Goal: Information Seeking & Learning: Learn about a topic

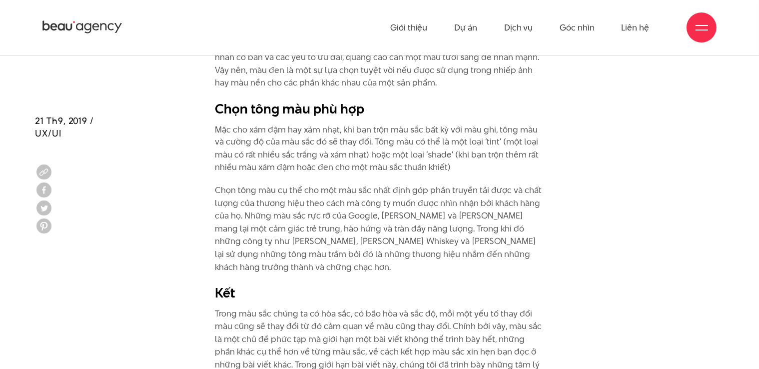
scroll to position [5546, 0]
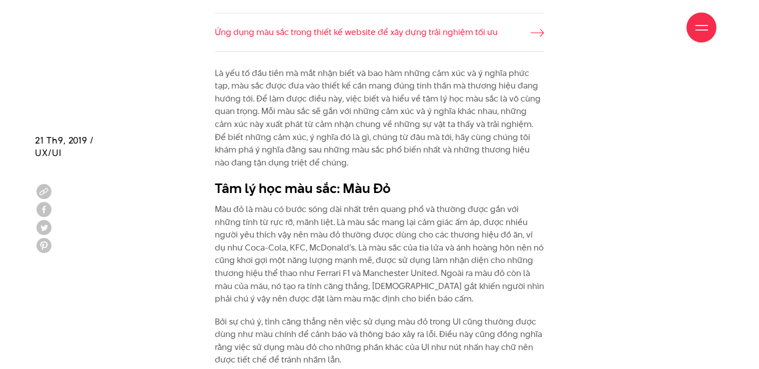
scroll to position [1149, 0]
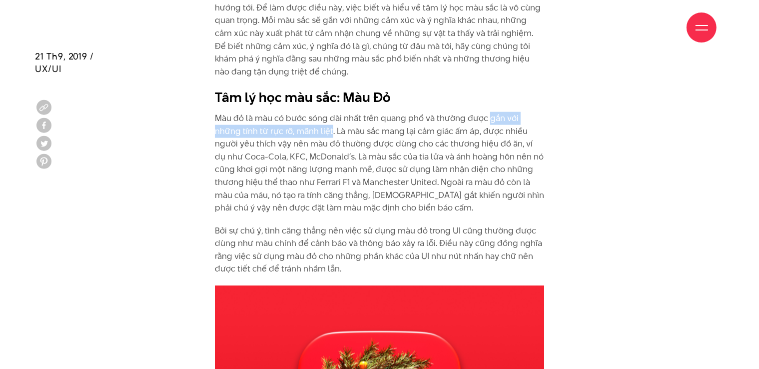
drag, startPoint x: 486, startPoint y: 119, endPoint x: 304, endPoint y: 133, distance: 183.0
click at [304, 133] on p "Màu đỏ là màu có bước sóng dài nhất trên quang phổ và thường được gắn với những…" at bounding box center [380, 163] width 330 height 102
copy p "gắn với những tính từ rực rỡ, mãnh liệt"
click at [433, 132] on p "Màu đỏ là màu có bước sóng dài nhất trên quang phổ và thường được gắn với những…" at bounding box center [380, 163] width 330 height 102
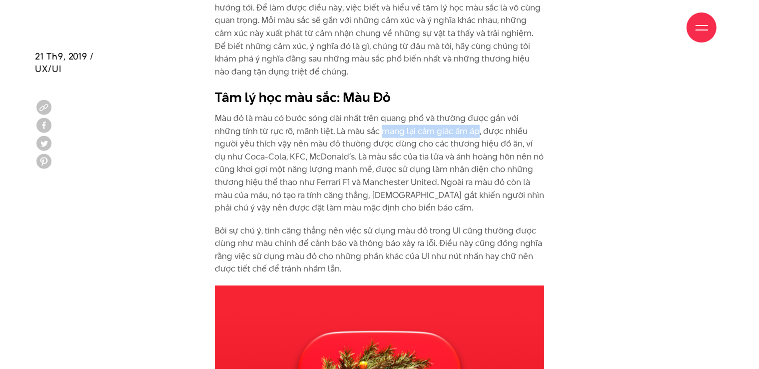
drag, startPoint x: 354, startPoint y: 133, endPoint x: 448, endPoint y: 128, distance: 94.1
click at [448, 128] on p "Màu đỏ là màu có bước sóng dài nhất trên quang phổ và thường được gắn với những…" at bounding box center [380, 163] width 330 height 102
copy p "mang lại cảm giác ấm áp"
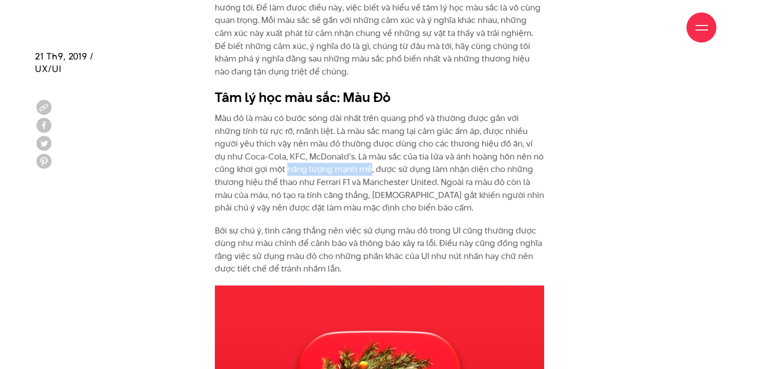
drag, startPoint x: 233, startPoint y: 167, endPoint x: 317, endPoint y: 166, distance: 83.4
click at [317, 166] on p "Màu đỏ là màu có bước sóng dài nhất trên quang phổ và thường được gắn với những…" at bounding box center [380, 163] width 330 height 102
copy p "năng lượng mạnh mẽ"
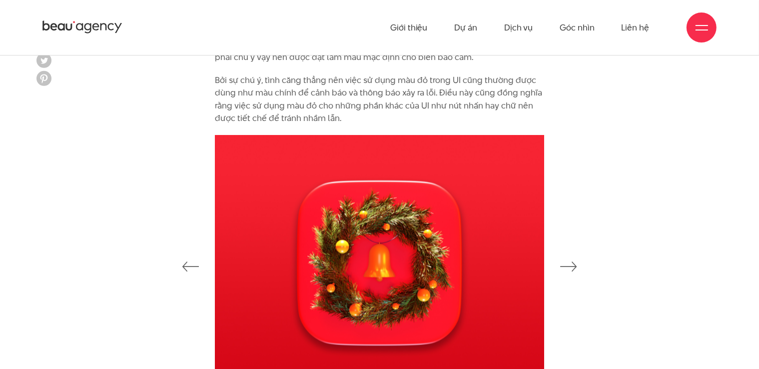
scroll to position [1199, 0]
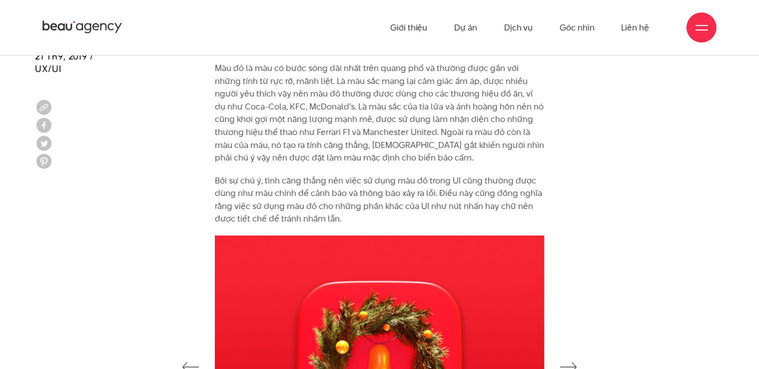
click at [486, 142] on p "Màu đỏ là màu có bước sóng dài nhất trên quang phổ và thường được gắn với những…" at bounding box center [380, 113] width 330 height 102
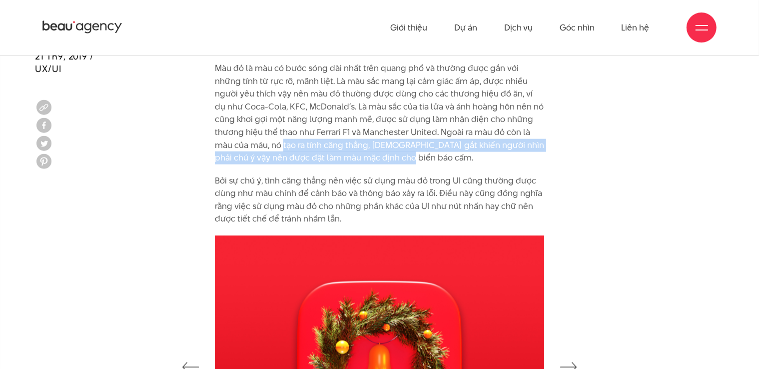
drag, startPoint x: 215, startPoint y: 146, endPoint x: 369, endPoint y: 159, distance: 153.9
click at [369, 159] on p "Màu đỏ là màu có bước sóng dài nhất trên quang phổ và thường được gắn với những…" at bounding box center [380, 113] width 330 height 102
copy p "tạo ra tính căng thẳng, [DEMOGRAPHIC_DATA] gắt khiến người nhìn phải chú ý vậy …"
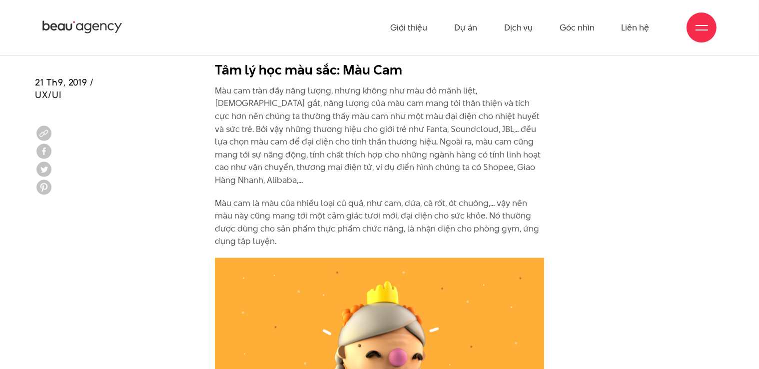
scroll to position [1599, 0]
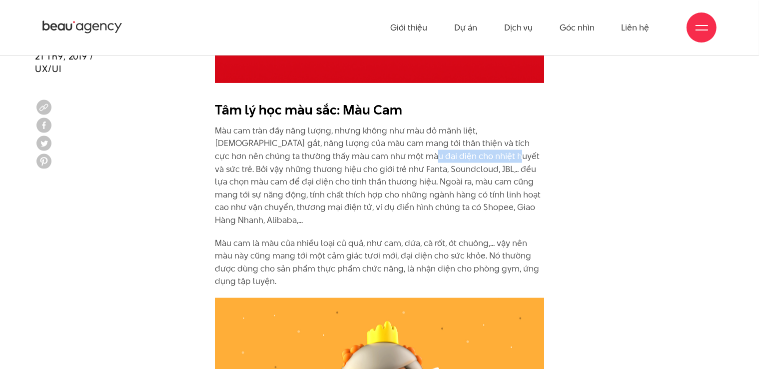
drag, startPoint x: 355, startPoint y: 155, endPoint x: 438, endPoint y: 153, distance: 82.5
click at [438, 153] on p "Màu cam tràn đầy năng lượng, nhưng không như màu đỏ mãnh liệt, [DEMOGRAPHIC_DAT…" at bounding box center [380, 175] width 330 height 102
copy p "nhiệt huyết và sức trẻ"
click at [467, 183] on p "Màu cam tràn đầy năng lượng, nhưng không như màu đỏ mãnh liệt, [DEMOGRAPHIC_DAT…" at bounding box center [380, 175] width 330 height 102
drag, startPoint x: 448, startPoint y: 180, endPoint x: 490, endPoint y: 183, distance: 42.5
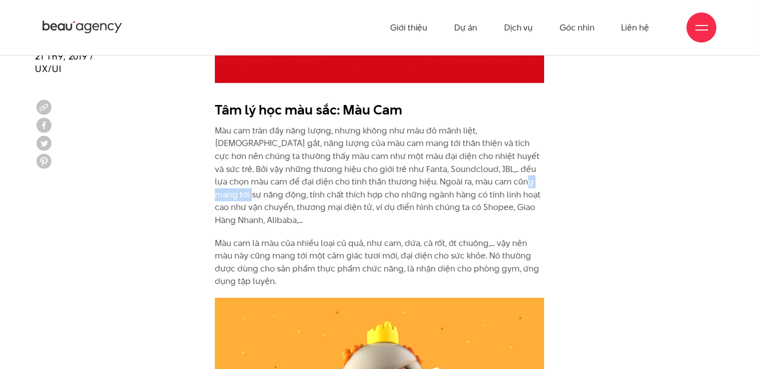
click at [491, 184] on p "Màu cam tràn đầy năng lượng, nhưng không như màu đỏ mãnh liệt, [DEMOGRAPHIC_DAT…" at bounding box center [380, 175] width 330 height 102
click at [490, 182] on p "Màu cam tràn đầy năng lượng, nhưng không như màu đỏ mãnh liệt, [DEMOGRAPHIC_DAT…" at bounding box center [380, 175] width 330 height 102
click at [474, 181] on p "Màu cam tràn đầy năng lượng, nhưng không như màu đỏ mãnh liệt, [DEMOGRAPHIC_DAT…" at bounding box center [380, 175] width 330 height 102
click at [446, 182] on p "Màu cam tràn đầy năng lượng, nhưng không như màu đỏ mãnh liệt, [DEMOGRAPHIC_DAT…" at bounding box center [380, 175] width 330 height 102
drag, startPoint x: 446, startPoint y: 182, endPoint x: 486, endPoint y: 184, distance: 40.5
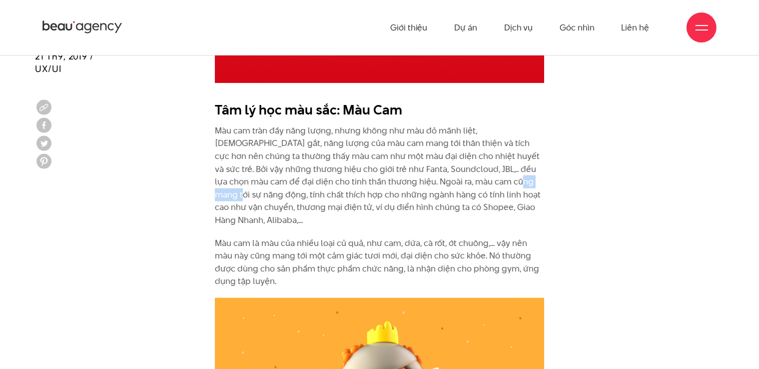
click at [486, 184] on p "Màu cam tràn đầy năng lượng, nhưng không như màu đỏ mãnh liệt, [DEMOGRAPHIC_DAT…" at bounding box center [380, 175] width 330 height 102
copy p "năng động"
click at [351, 198] on p "Màu cam tràn đầy năng lượng, nhưng không như màu đỏ mãnh liệt, [DEMOGRAPHIC_DAT…" at bounding box center [380, 175] width 330 height 102
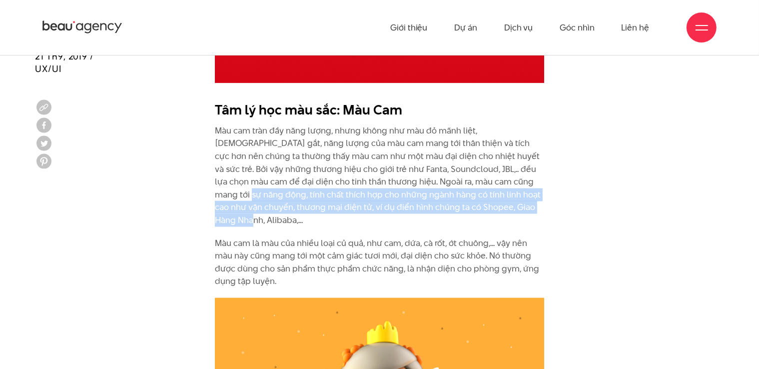
drag, startPoint x: 493, startPoint y: 180, endPoint x: 508, endPoint y: 205, distance: 29.6
click at [508, 205] on p "Màu cam tràn đầy năng lượng, nhưng không như màu đỏ mãnh liệt, [DEMOGRAPHIC_DAT…" at bounding box center [380, 175] width 330 height 102
drag, startPoint x: 490, startPoint y: 178, endPoint x: 503, endPoint y: 205, distance: 29.7
click at [503, 205] on p "Màu cam tràn đầy năng lượng, nhưng không như màu đỏ mãnh liệt, [DEMOGRAPHIC_DAT…" at bounding box center [380, 175] width 330 height 102
copy p "tính chất thích hợp cho những ngành hàng có tính linh hoạt cao như vận chuyển, …"
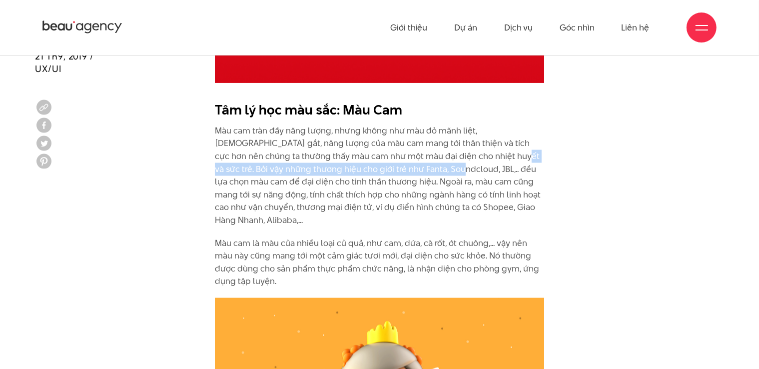
drag, startPoint x: 443, startPoint y: 154, endPoint x: 388, endPoint y: 168, distance: 57.1
click at [388, 168] on p "Màu cam tràn đầy năng lượng, nhưng không như màu đỏ mãnh liệt, [DEMOGRAPHIC_DAT…" at bounding box center [380, 175] width 330 height 102
copy p "Bởi vậy những thương hiệu cho giới trẻ như Fanta, Soundcloud, JBL,.."
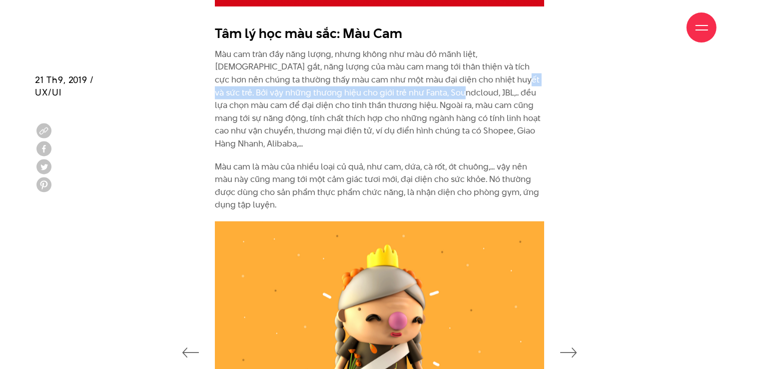
scroll to position [1699, 0]
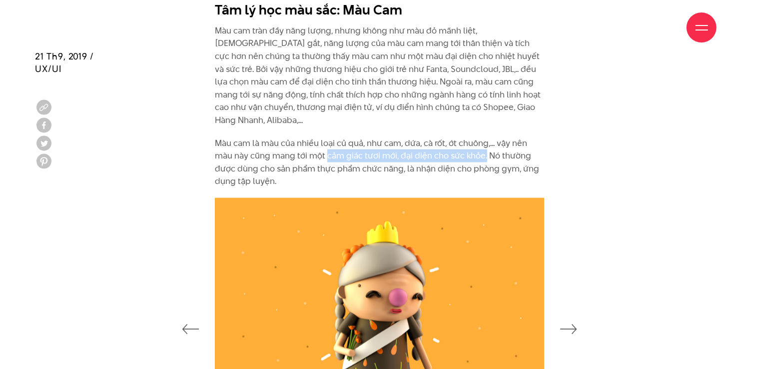
drag, startPoint x: 327, startPoint y: 143, endPoint x: 484, endPoint y: 141, distance: 156.4
click at [484, 141] on p "Màu cam là màu của nhiều loại củ quả, như cam, dứa, cà rốt, ớt chuông,... vậy n…" at bounding box center [380, 162] width 330 height 51
copy p "cảm giác tươi mới, đại diện cho sức khỏe."
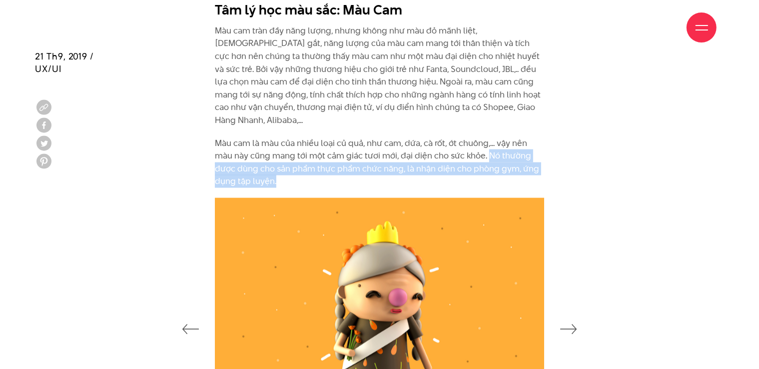
drag, startPoint x: 488, startPoint y: 140, endPoint x: 528, endPoint y: 166, distance: 47.7
click at [528, 166] on p "Màu cam là màu của nhiều loại củ quả, như cam, dứa, cà rốt, ớt chuông,... vậy n…" at bounding box center [380, 162] width 330 height 51
copy p "Nó thường được dùng cho sản phẩm thực phẩm chức năng, là nhận diện cho phòng gy…"
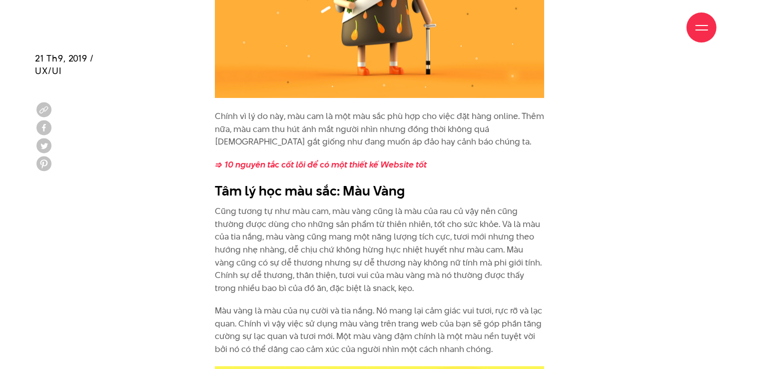
scroll to position [2049, 0]
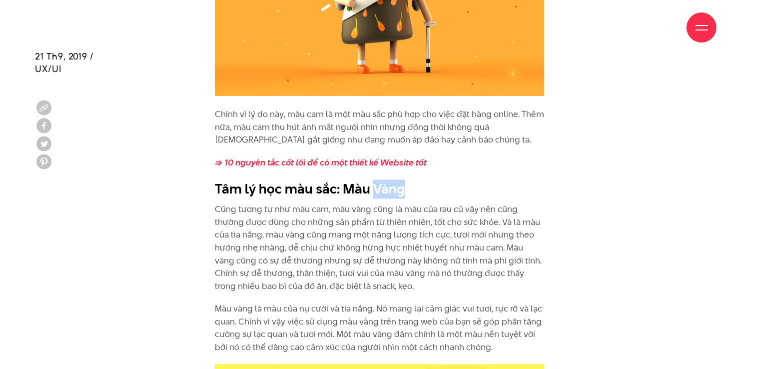
drag, startPoint x: 380, startPoint y: 175, endPoint x: 414, endPoint y: 178, distance: 33.6
click at [414, 179] on h2 "Tâm lý học màu sắc: Màu Vàng" at bounding box center [380, 188] width 330 height 19
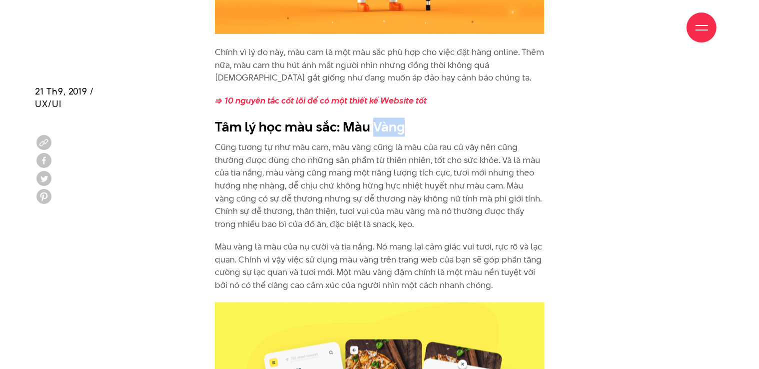
scroll to position [2149, 0]
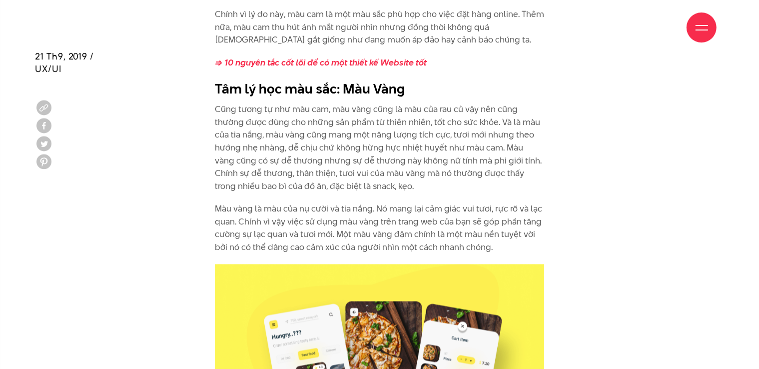
click at [404, 123] on p "Cũng tương tự như màu cam, màu vàng cũng là màu của rau củ vậy nên cũng thường …" at bounding box center [380, 147] width 330 height 89
click at [374, 120] on p "Cũng tương tự như màu cam, màu vàng cũng là màu của rau củ vậy nên cũng thường …" at bounding box center [380, 147] width 330 height 89
click at [290, 219] on p "Màu vàng là màu của nụ cười và tia nắng. Nó mang lại cảm giác vui tươi, rực rỡ …" at bounding box center [380, 227] width 330 height 51
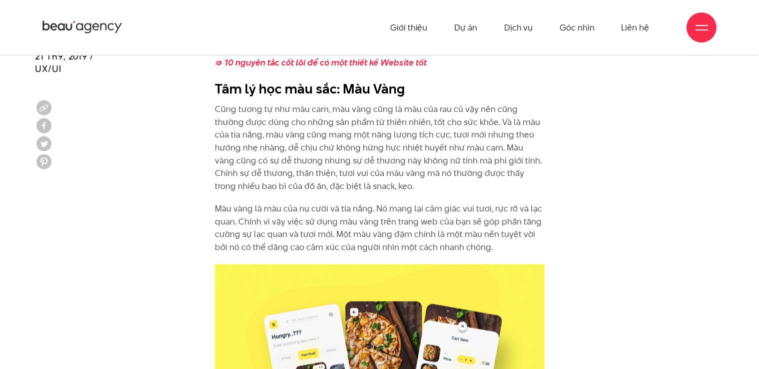
click at [442, 124] on p "Cũng tương tự như màu cam, màu vàng cũng là màu của rau củ vậy nên cũng thường …" at bounding box center [380, 147] width 330 height 89
drag, startPoint x: 417, startPoint y: 121, endPoint x: 485, endPoint y: 122, distance: 67.5
click at [485, 122] on p "Cũng tương tự như màu cam, màu vàng cũng là màu của rau củ vậy nên cũng thường …" at bounding box center [380, 147] width 330 height 89
click at [500, 109] on p "Cũng tương tự như màu cam, màu vàng cũng là màu của rau củ vậy nên cũng thường …" at bounding box center [380, 147] width 330 height 89
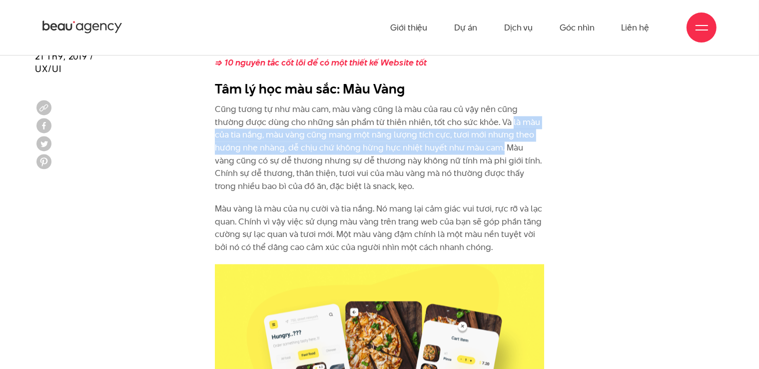
drag, startPoint x: 510, startPoint y: 107, endPoint x: 500, endPoint y: 134, distance: 28.6
click at [500, 134] on p "Cũng tương tự như màu cam, màu vàng cũng là màu của rau củ vậy nên cũng thường …" at bounding box center [380, 147] width 330 height 89
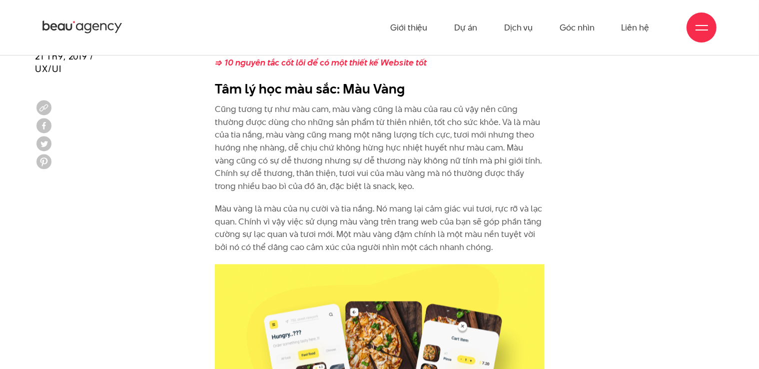
click at [321, 153] on p "Cũng tương tự như màu cam, màu vàng cũng là màu của rau củ vậy nên cũng thường …" at bounding box center [380, 147] width 330 height 89
click at [260, 150] on p "Cũng tương tự như màu cam, màu vàng cũng là màu của rau củ vậy nên cũng thường …" at bounding box center [380, 147] width 330 height 89
drag, startPoint x: 259, startPoint y: 147, endPoint x: 298, endPoint y: 145, distance: 39.1
click at [298, 145] on p "Cũng tương tự như màu cam, màu vàng cũng là màu của rau củ vậy nên cũng thường …" at bounding box center [380, 147] width 330 height 89
click at [364, 153] on p "Cũng tương tự như màu cam, màu vàng cũng là màu của rau củ vậy nên cũng thường …" at bounding box center [380, 147] width 330 height 89
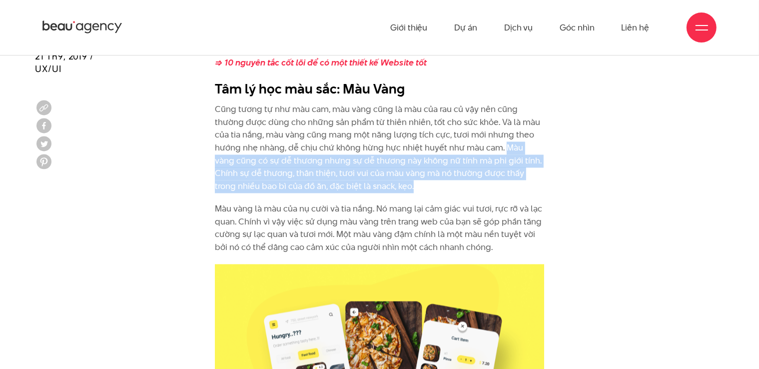
drag, startPoint x: 503, startPoint y: 134, endPoint x: 530, endPoint y: 167, distance: 42.6
click at [530, 167] on p "Cũng tương tự như màu cam, màu vàng cũng là màu của rau củ vậy nên cũng thường …" at bounding box center [380, 147] width 330 height 89
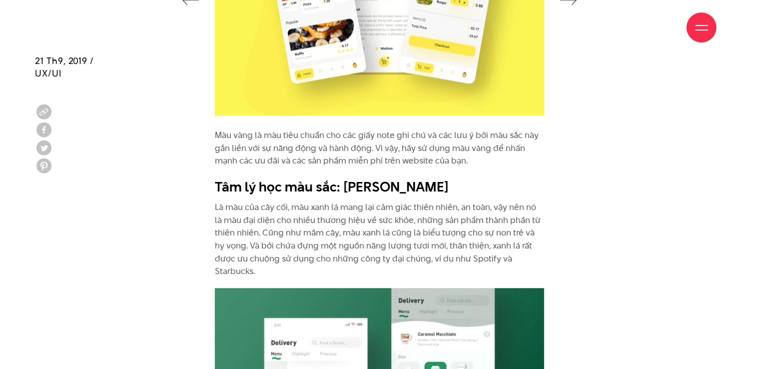
scroll to position [2548, 0]
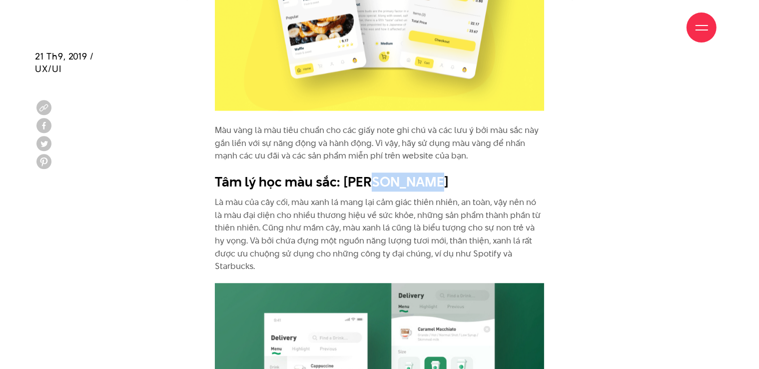
drag, startPoint x: 388, startPoint y: 166, endPoint x: 444, endPoint y: 166, distance: 56.0
click at [444, 172] on h2 "Tâm lý học màu sắc: [PERSON_NAME]" at bounding box center [380, 181] width 330 height 19
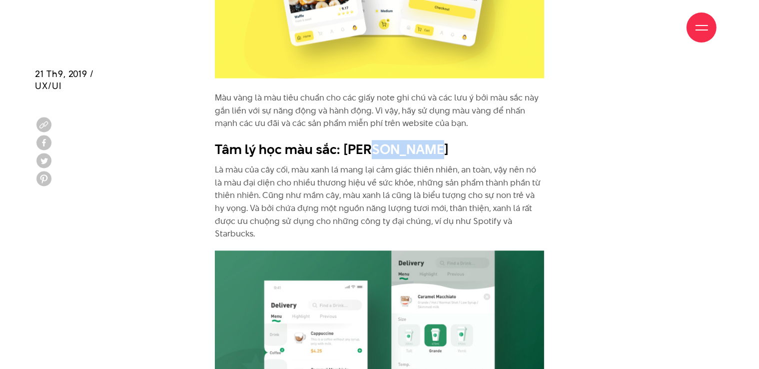
scroll to position [2598, 0]
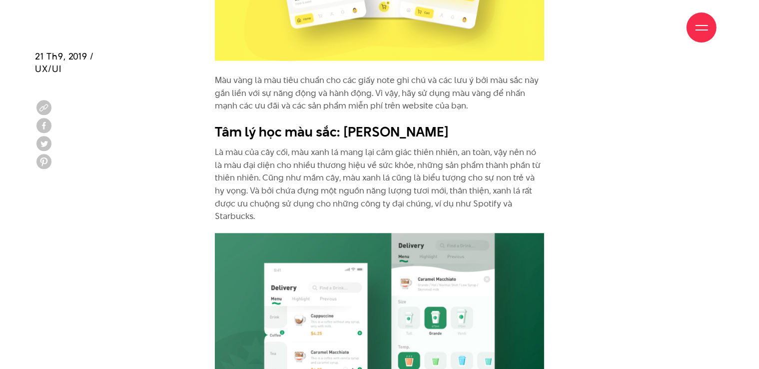
click at [432, 146] on p "Là màu của cây cối, màu xanh lá mang lại cảm giác thiên nhiên, an toàn, vậy nên…" at bounding box center [380, 184] width 330 height 77
drag, startPoint x: 419, startPoint y: 138, endPoint x: 488, endPoint y: 139, distance: 69.0
click at [488, 146] on p "Là màu của cây cối, màu xanh lá mang lại cảm giác thiên nhiên, an toàn, vậy nên…" at bounding box center [380, 184] width 330 height 77
click at [511, 146] on p "Là màu của cây cối, màu xanh lá mang lại cảm giác thiên nhiên, an toàn, vậy nên…" at bounding box center [380, 184] width 330 height 77
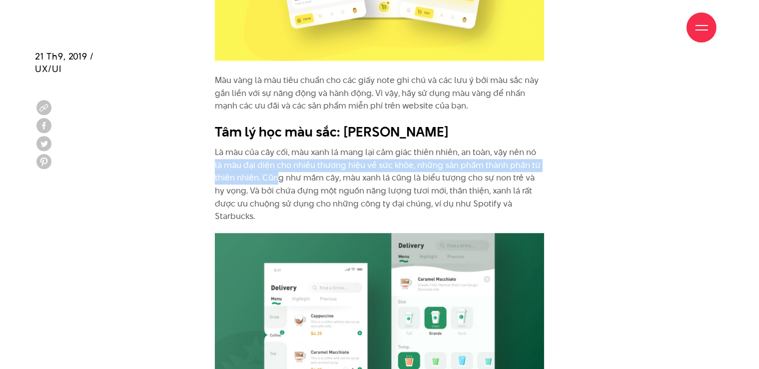
drag, startPoint x: 538, startPoint y: 136, endPoint x: 261, endPoint y: 172, distance: 278.7
click at [278, 171] on p "Là màu của cây cối, màu xanh lá mang lại cảm giác thiên nhiên, an toàn, vậy nên…" at bounding box center [380, 184] width 330 height 77
click at [260, 167] on p "Là màu của cây cối, màu xanh lá mang lại cảm giác thiên nhiên, an toàn, vậy nên…" at bounding box center [380, 184] width 330 height 77
drag, startPoint x: 538, startPoint y: 138, endPoint x: 262, endPoint y: 166, distance: 276.7
click at [262, 166] on p "Là màu của cây cối, màu xanh lá mang lại cảm giác thiên nhiên, an toàn, vậy nên…" at bounding box center [380, 184] width 330 height 77
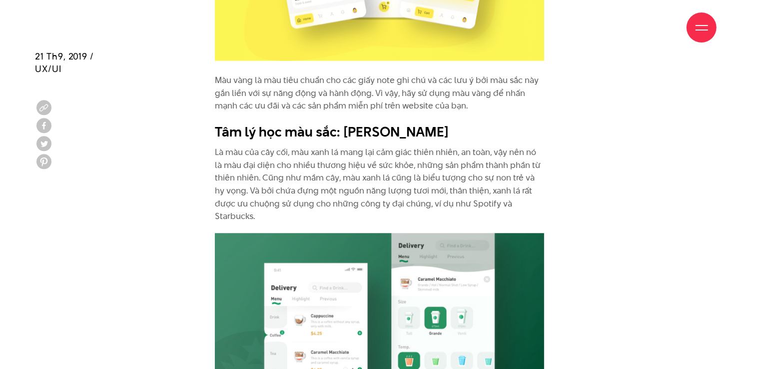
click at [400, 188] on p "Là màu của cây cối, màu xanh lá mang lại cảm giác thiên nhiên, an toàn, vậy nên…" at bounding box center [380, 184] width 330 height 77
click at [532, 168] on p "Là màu của cây cối, màu xanh lá mang lại cảm giác thiên nhiên, an toàn, vậy nên…" at bounding box center [380, 184] width 330 height 77
drag, startPoint x: 534, startPoint y: 163, endPoint x: 235, endPoint y: 177, distance: 299.1
click at [235, 177] on p "Là màu của cây cối, màu xanh lá mang lại cảm giác thiên nhiên, an toàn, vậy nên…" at bounding box center [380, 184] width 330 height 77
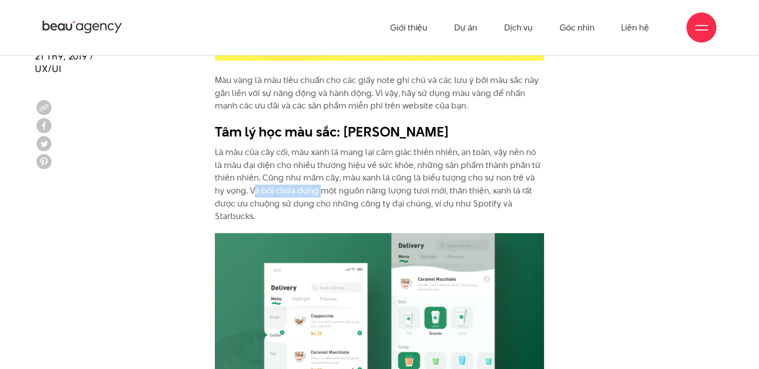
drag, startPoint x: 242, startPoint y: 179, endPoint x: 311, endPoint y: 181, distance: 68.5
click at [311, 181] on p "Là màu của cây cối, màu xanh lá mang lại cảm giác thiên nhiên, an toàn, vậy nên…" at bounding box center [380, 184] width 330 height 77
click at [252, 182] on p "Là màu của cây cối, màu xanh lá mang lại cảm giác thiên nhiên, an toàn, vậy nên…" at bounding box center [380, 184] width 330 height 77
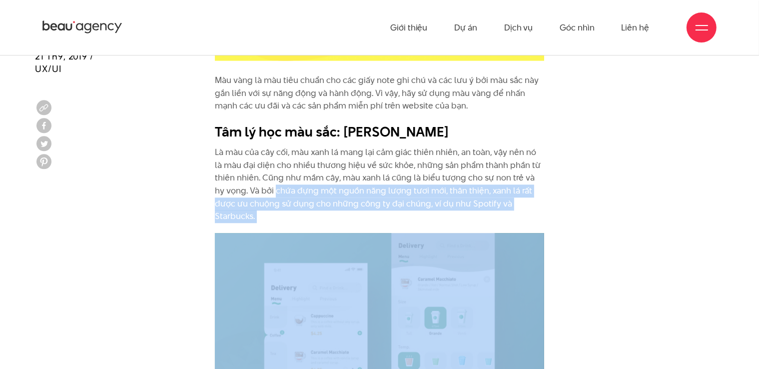
drag, startPoint x: 265, startPoint y: 175, endPoint x: 543, endPoint y: 197, distance: 278.7
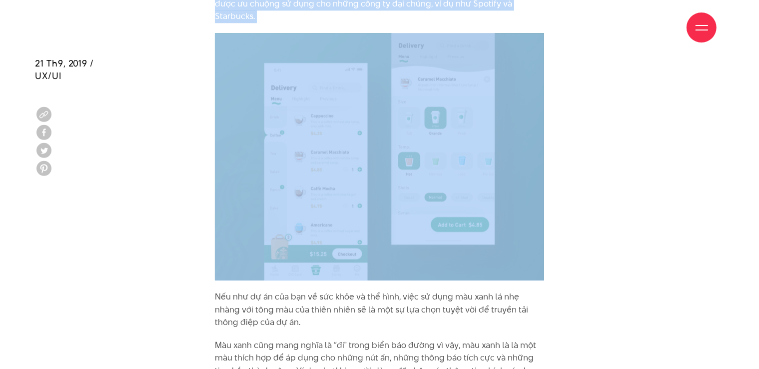
scroll to position [2848, 0]
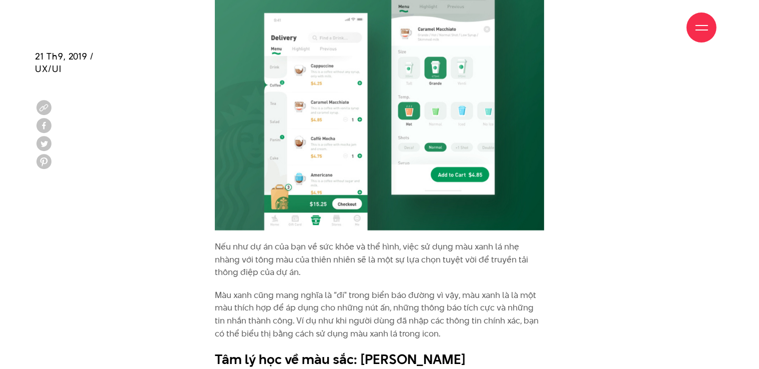
click at [294, 289] on p "Màu xanh cũng mang nghĩa là “đi" trong biển báo đường vì vậy, màu xanh là là mộ…" at bounding box center [380, 314] width 330 height 51
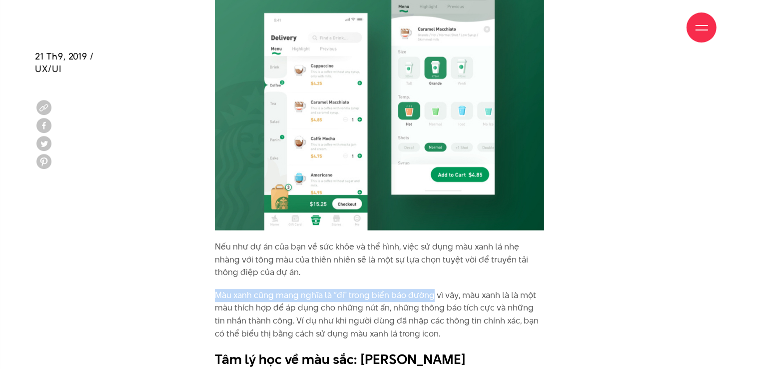
drag, startPoint x: 217, startPoint y: 268, endPoint x: 431, endPoint y: 270, distance: 214.4
click at [431, 289] on p "Màu xanh cũng mang nghĩa là “đi" trong biển báo đường vì vậy, màu xanh là là mộ…" at bounding box center [380, 314] width 330 height 51
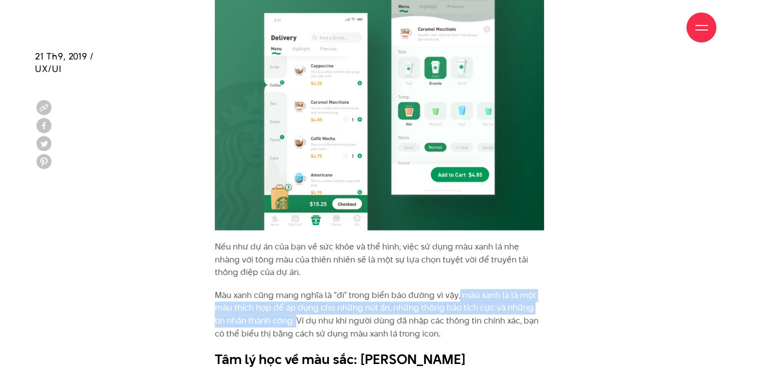
drag, startPoint x: 457, startPoint y: 270, endPoint x: 284, endPoint y: 292, distance: 174.7
click at [284, 292] on p "Màu xanh cũng mang nghĩa là “đi" trong biển báo đường vì vậy, màu xanh là là mộ…" at bounding box center [380, 314] width 330 height 51
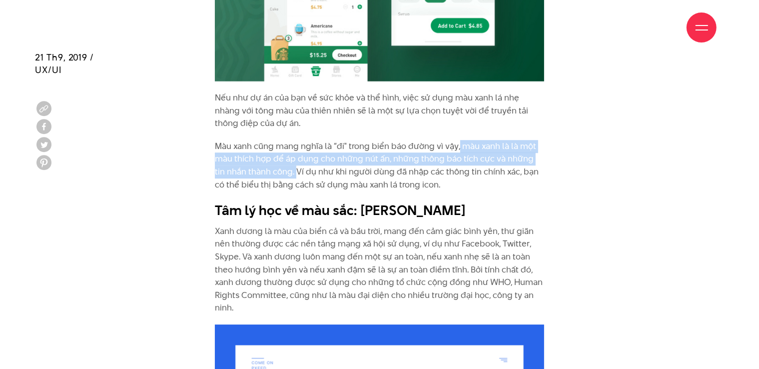
scroll to position [2998, 0]
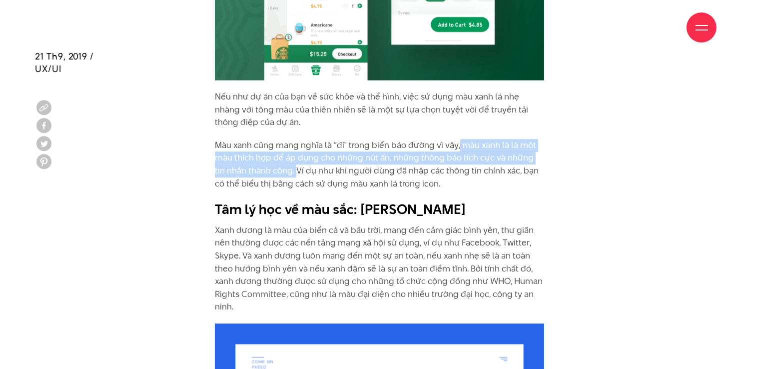
click at [498, 159] on p "Màu xanh cũng mang nghĩa là “đi" trong biển báo đường vì vậy, màu xanh là là mộ…" at bounding box center [380, 164] width 330 height 51
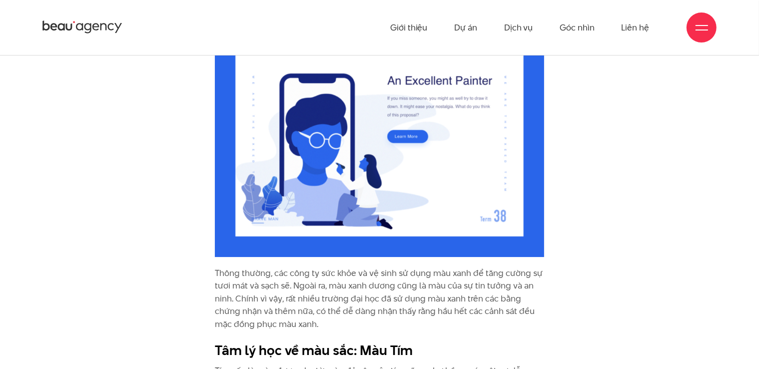
scroll to position [3198, 0]
